Goal: Information Seeking & Learning: Check status

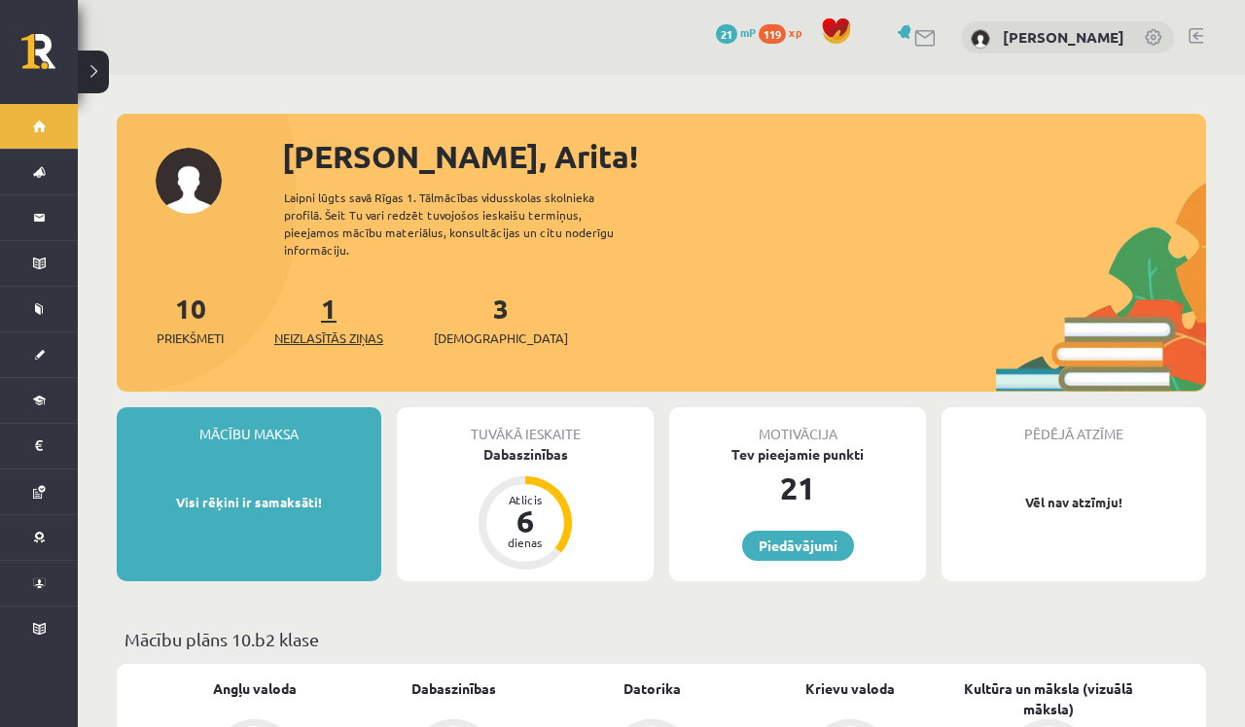
click at [362, 329] on span "Neizlasītās ziņas" at bounding box center [328, 338] width 109 height 19
click at [476, 329] on span "[DEMOGRAPHIC_DATA]" at bounding box center [501, 338] width 134 height 19
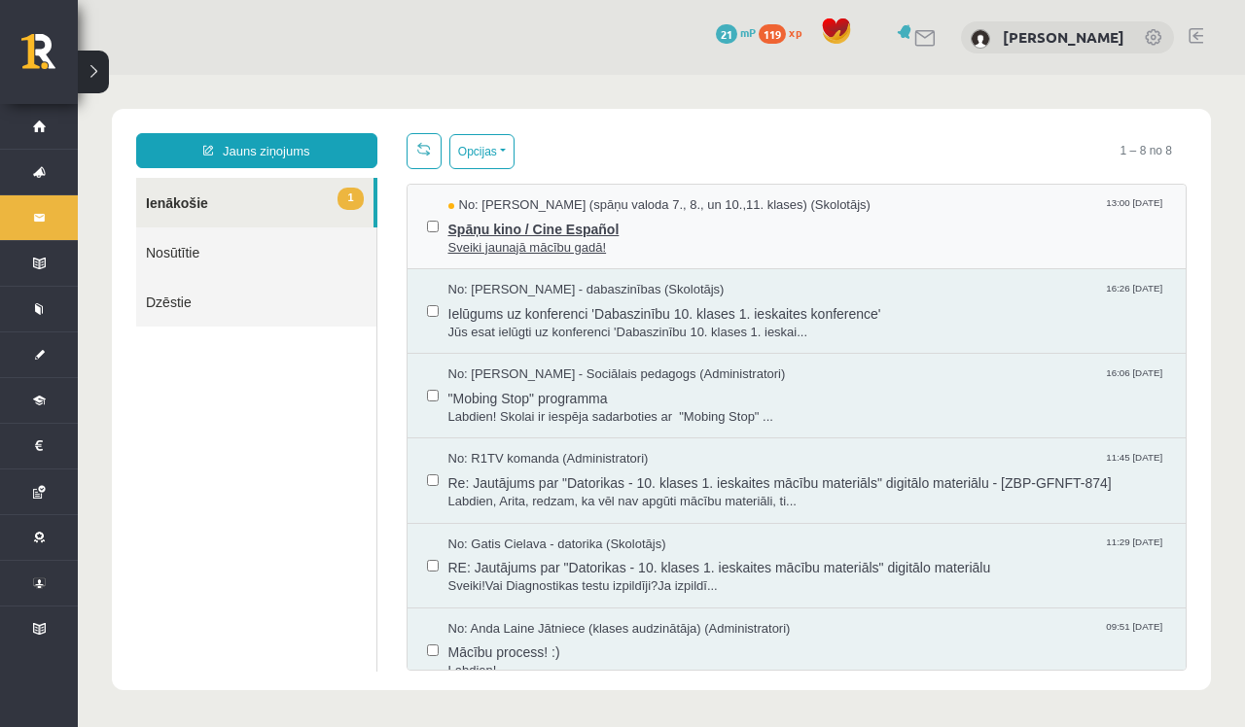
click at [511, 245] on span "Sveiki jaunajā mācību gadā!" at bounding box center [807, 248] width 719 height 18
